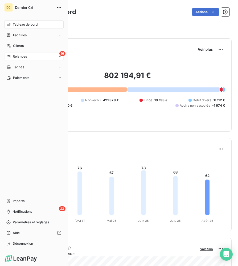
click at [8, 57] on icon at bounding box center [8, 56] width 4 height 4
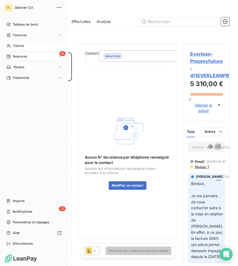
click at [10, 42] on div "Clients" at bounding box center [33, 46] width 59 height 9
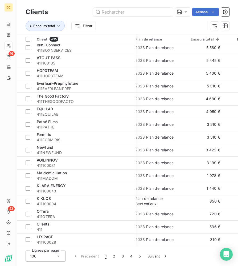
scroll to position [242, 4]
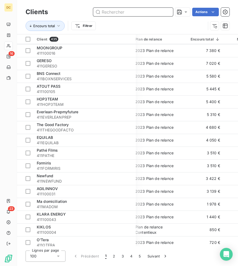
click at [136, 12] on input "text" at bounding box center [133, 12] width 80 height 9
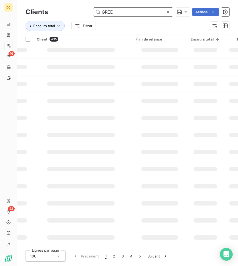
scroll to position [0, 4]
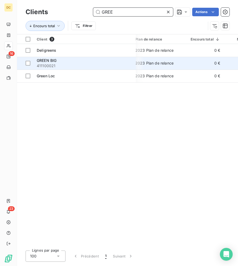
type input "GREE"
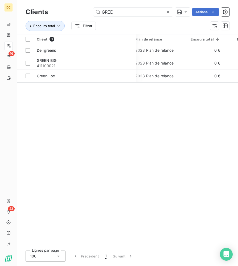
click at [169, 12] on icon at bounding box center [168, 11] width 5 height 5
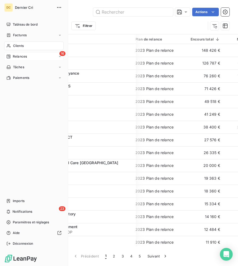
click at [14, 54] on span "Relances" at bounding box center [20, 56] width 14 height 5
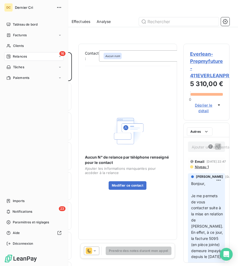
scroll to position [213, 46]
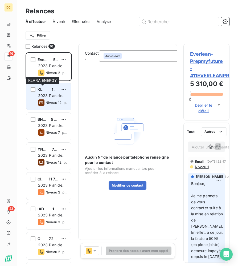
click at [43, 90] on span "KLARA ENERGY" at bounding box center [53, 89] width 30 height 5
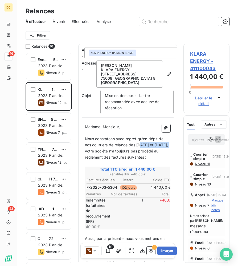
drag, startPoint x: 138, startPoint y: 144, endPoint x: 169, endPoint y: 145, distance: 31.4
click at [169, 145] on span "Nous constatons avec regret qu’en dépit de nos courriers de relance des [DATE] …" at bounding box center [127, 147] width 84 height 23
drag, startPoint x: 113, startPoint y: 151, endPoint x: 84, endPoint y: 151, distance: 28.7
click at [84, 151] on div "Madame, Monsieur, ﻿ Nous constatons avec regret qu’en dépit de nos courriers de…" at bounding box center [128, 238] width 92 height 234
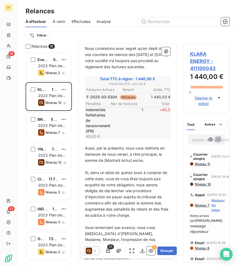
scroll to position [98, 0]
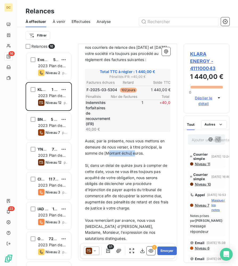
drag, startPoint x: 105, startPoint y: 154, endPoint x: 133, endPoint y: 154, distance: 27.7
click at [133, 154] on span "Aussi, par la présente, nous vous mettons en demeure de nous verser, à titre pr…" at bounding box center [125, 146] width 81 height 17
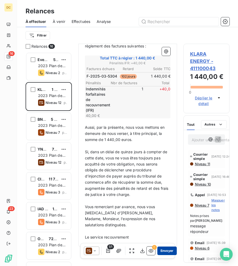
click at [165, 251] on button "Envoyer" at bounding box center [166, 250] width 19 height 9
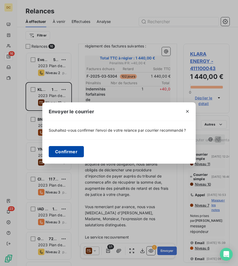
click at [66, 150] on button "Confirmer" at bounding box center [66, 151] width 35 height 11
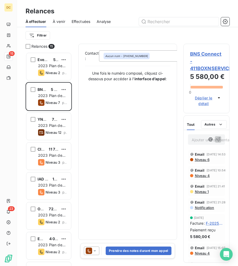
click at [199, 69] on span "BNS Connect - 411BOXNSERVICES" at bounding box center [206, 61] width 33 height 22
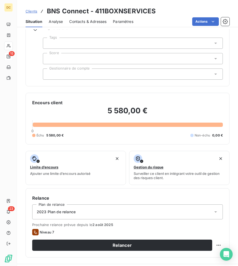
scroll to position [134, 0]
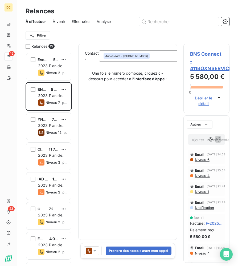
scroll to position [213, 46]
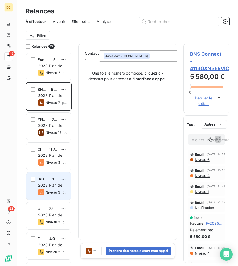
click at [50, 183] on span "2023 Plan de relance" at bounding box center [51, 188] width 27 height 10
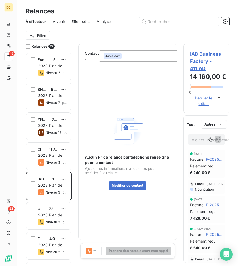
click at [206, 99] on span "Déplier le détail" at bounding box center [204, 100] width 24 height 11
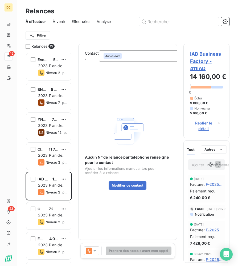
click at [198, 64] on span "IAD Business Factory - 411IAD" at bounding box center [206, 61] width 33 height 22
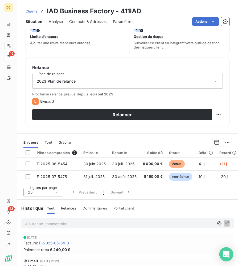
click at [224, 251] on icon "Open Intercom Messenger" at bounding box center [226, 253] width 6 height 7
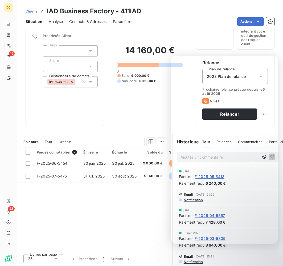
scroll to position [12, 0]
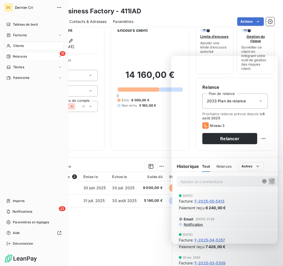
click at [4, 57] on div "DC Dernier Cri Tableau de bord Factures Clients 15 Relances Tâches Paiements Im…" at bounding box center [34, 133] width 68 height 266
click at [14, 57] on span "Relances" at bounding box center [20, 56] width 14 height 5
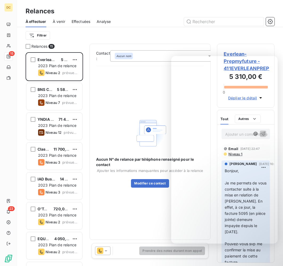
scroll to position [213, 57]
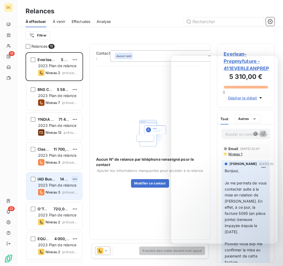
click at [72, 178] on html "DC 15 23 Relances À effectuer À venir Effectuées Analyse Filtrer Relances 15 Ev…" at bounding box center [141, 133] width 283 height 266
click at [71, 191] on div "Replanifier cette action" at bounding box center [52, 189] width 48 height 9
select select "7"
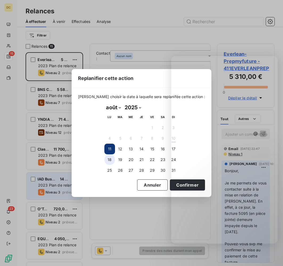
click at [109, 159] on button "18" at bounding box center [109, 159] width 11 height 11
click at [170, 186] on button "Confirmer" at bounding box center [187, 184] width 35 height 11
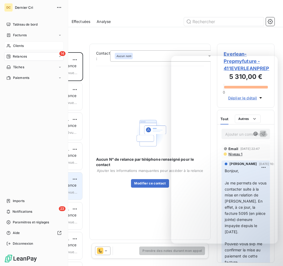
click at [10, 46] on icon at bounding box center [8, 46] width 5 height 4
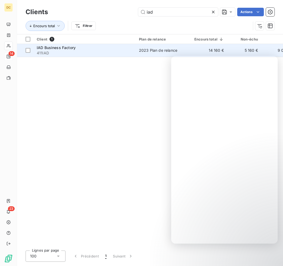
type input "iad"
click at [68, 50] on span "411IAD" at bounding box center [85, 52] width 96 height 5
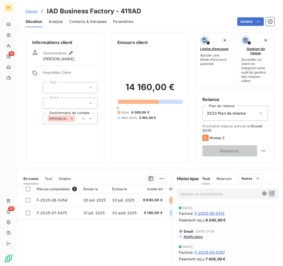
click at [203, 196] on p "Ajouter un commentaire ﻿" at bounding box center [219, 193] width 78 height 7
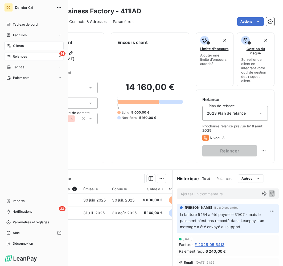
click at [8, 62] on nav "Tableau de bord Factures Clients 14 Relances Tâches Paiements" at bounding box center [33, 51] width 59 height 62
click at [10, 57] on icon at bounding box center [8, 56] width 4 height 4
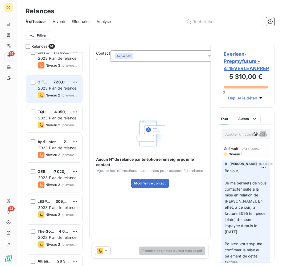
scroll to position [97, 0]
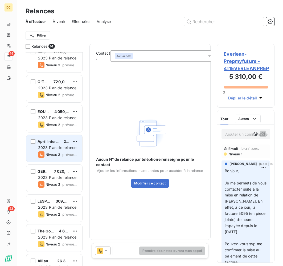
click at [49, 154] on span "Niveau 3" at bounding box center [53, 154] width 15 height 4
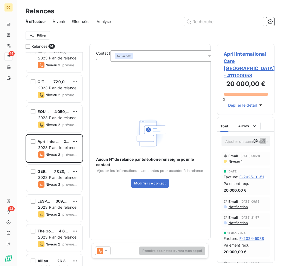
click at [235, 138] on p "Ajouter un commentaire ﻿" at bounding box center [237, 141] width 25 height 7
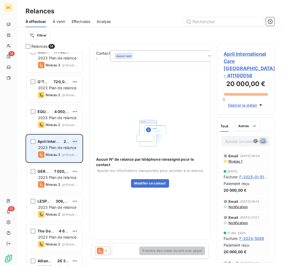
click at [74, 140] on html "DC 14 23 Relances À effectuer À venir Effectuées Analyse Filtrer Relances 14 YN…" at bounding box center [141, 133] width 283 height 266
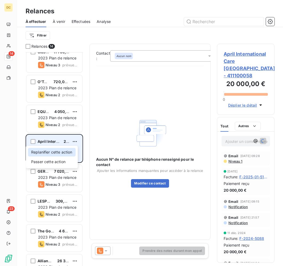
click at [59, 152] on div "Replanifier cette action" at bounding box center [52, 152] width 48 height 9
select select "7"
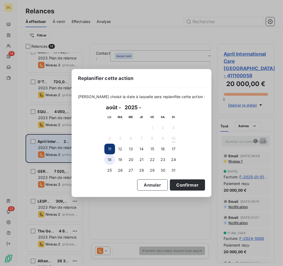
click at [109, 162] on button "18" at bounding box center [109, 159] width 11 height 11
click at [181, 187] on button "Confirmer" at bounding box center [187, 184] width 35 height 11
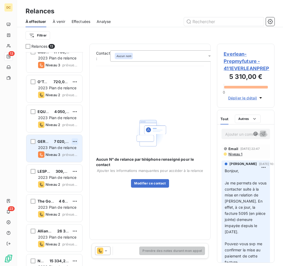
click at [76, 141] on html "DC 13 23 Relances À effectuer À venir Effectuées Analyse Filtrer Relances 13 YN…" at bounding box center [141, 133] width 283 height 266
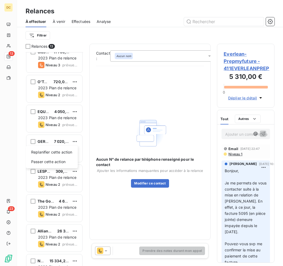
click at [228, 137] on html "DC 13 23 Relances À effectuer À venir Effectuées Analyse Filtrer Relances 13 YN…" at bounding box center [141, 133] width 283 height 266
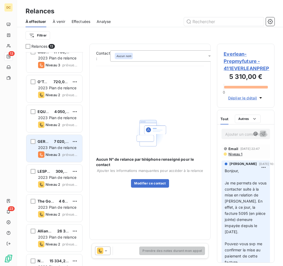
click at [35, 151] on div "GERESO 7 020,00 € 2023 Plan de relance Niveau 3 prévue depuis 4 jours" at bounding box center [54, 148] width 56 height 27
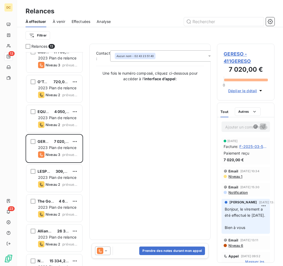
click at [232, 127] on p "Ajouter un commentaire ﻿" at bounding box center [237, 126] width 25 height 7
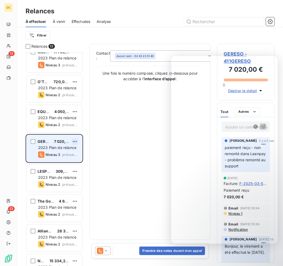
click at [73, 141] on html "DC 13 23 Relances À effectuer À venir Effectuées Analyse Filtrer Relances 13 YN…" at bounding box center [141, 133] width 283 height 266
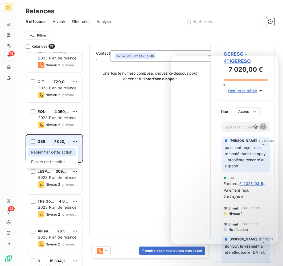
click at [63, 154] on div "Replanifier cette action" at bounding box center [52, 152] width 48 height 9
select select "7"
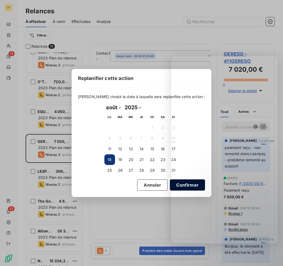
click at [170, 184] on button "Confirmer" at bounding box center [187, 184] width 35 height 11
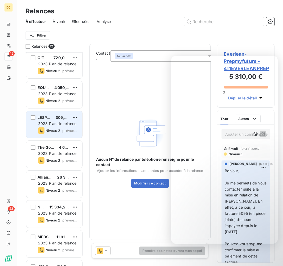
scroll to position [144, 0]
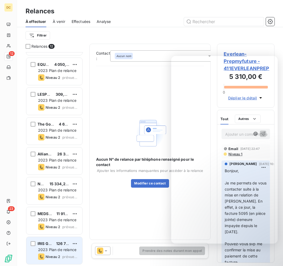
click at [60, 246] on div "126 787,14 €" at bounding box center [62, 243] width 13 height 5
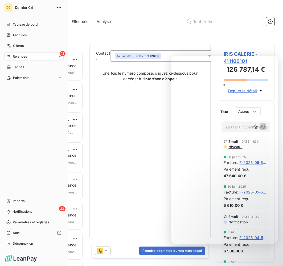
click at [8, 58] on icon at bounding box center [8, 56] width 4 height 4
click at [12, 44] on div "Clients" at bounding box center [33, 46] width 59 height 9
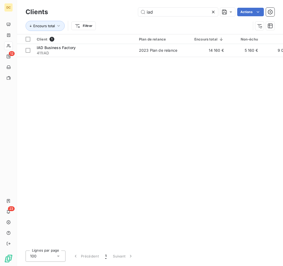
click at [212, 13] on icon at bounding box center [213, 12] width 3 height 3
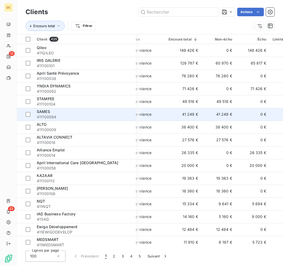
scroll to position [0, 33]
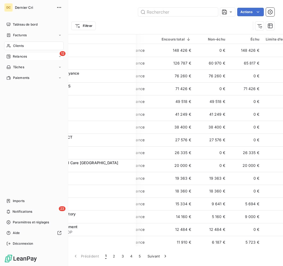
click at [10, 55] on icon at bounding box center [9, 57] width 4 height 4
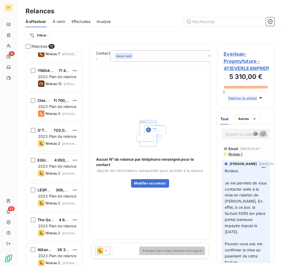
scroll to position [144, 0]
